Goal: Information Seeking & Learning: Learn about a topic

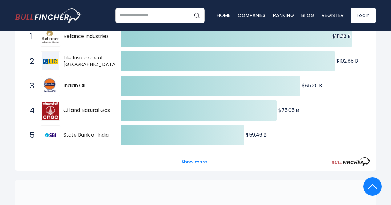
scroll to position [125, 0]
click at [194, 163] on button "Show more..." at bounding box center [195, 161] width 35 height 10
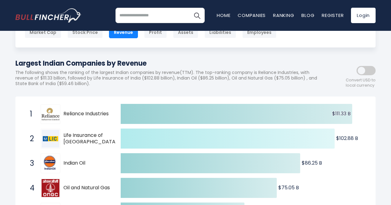
scroll to position [0, 0]
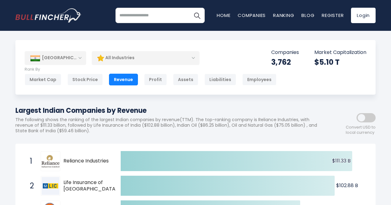
click at [196, 56] on div "All Industries" at bounding box center [146, 58] width 108 height 14
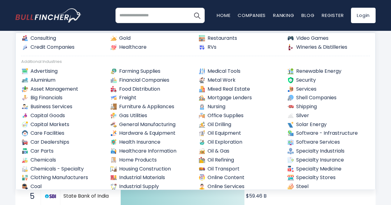
scroll to position [122, 0]
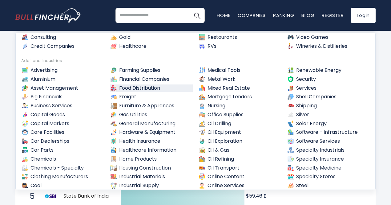
click at [140, 85] on link "Food Distribution" at bounding box center [151, 88] width 83 height 8
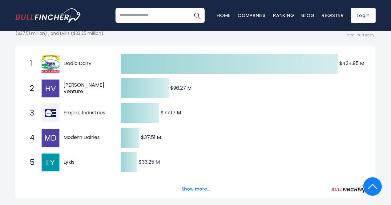
scroll to position [98, 0]
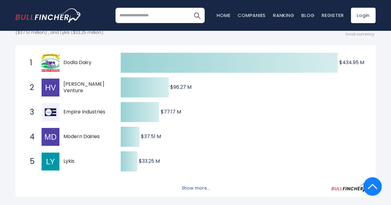
click at [188, 189] on button "Show more..." at bounding box center [195, 188] width 35 height 10
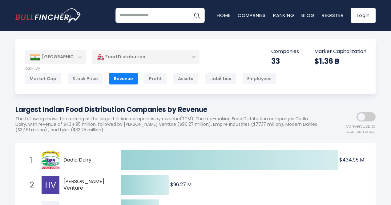
scroll to position [0, 0]
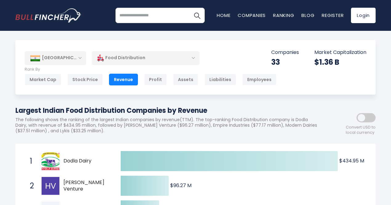
click at [196, 56] on div "Food Distribution" at bounding box center [146, 58] width 108 height 14
